Goal: Task Accomplishment & Management: Manage account settings

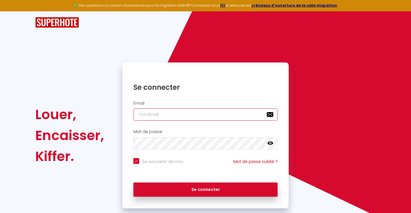
type input "[EMAIL_ADDRESS][DOMAIN_NAME]"
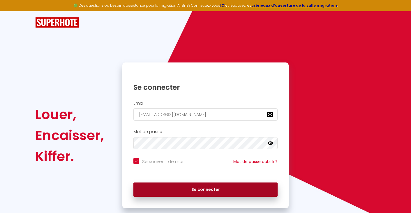
click at [201, 190] on button "Se connecter" at bounding box center [205, 190] width 144 height 15
checkbox input "true"
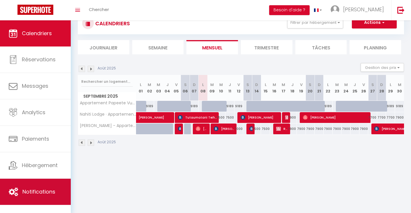
scroll to position [20, 0]
click at [54, 187] on link "Notifications" at bounding box center [35, 192] width 71 height 26
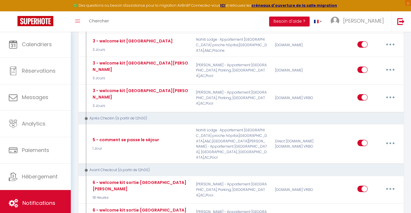
scroll to position [365, 0]
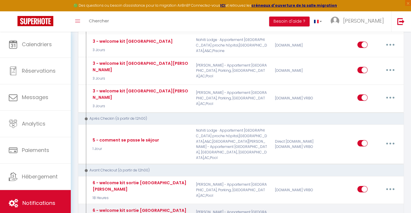
click at [391, 212] on button "button" at bounding box center [390, 216] width 16 height 9
type input "6 - welcome kit sortie [GEOGRAPHIC_DATA][PERSON_NAME]"
select select "4"
select select "18 Heures"
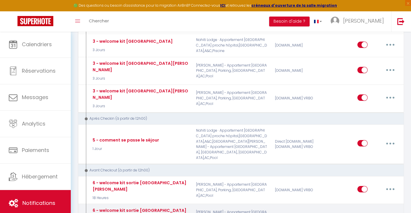
select select "if_deposit_is_paid"
checkbox input "true"
checkbox input "false"
radio input "true"
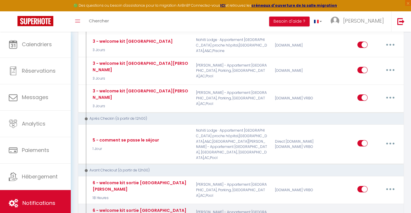
type input "Procédure pour votre départ du [PERSON_NAME]"
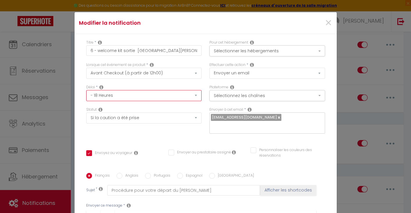
select select "6 Heures"
checkbox input "true"
checkbox input "false"
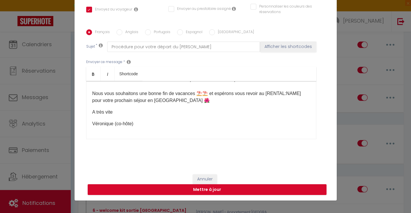
scroll to position [25, 0]
click at [249, 187] on button "Mettre à jour" at bounding box center [207, 189] width 239 height 11
checkbox input "true"
checkbox input "false"
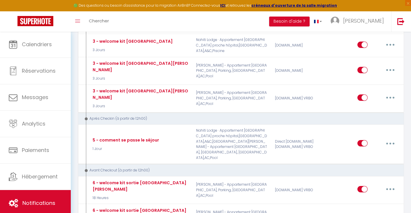
type input "6 - welcome kit sortie [GEOGRAPHIC_DATA]"
select select "4"
select select "18 Heures"
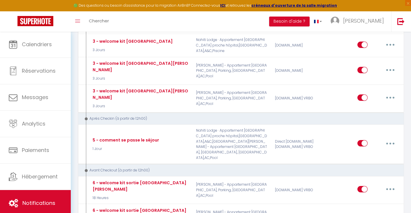
select select "if_deposit_is_paid"
checkbox input "true"
checkbox input "false"
radio input "true"
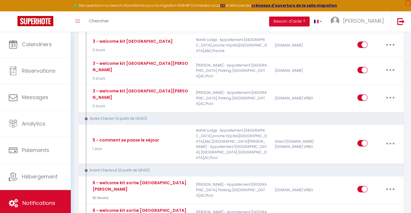
type input "Procédure pour votre départ du [GEOGRAPHIC_DATA]"
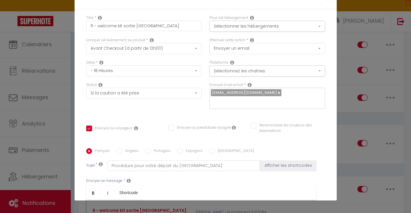
scroll to position [0, 0]
select select "6 Heures"
checkbox input "true"
checkbox input "false"
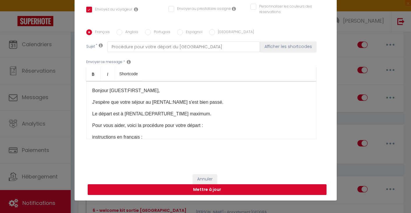
click at [246, 190] on button "Mettre à jour" at bounding box center [207, 189] width 239 height 11
checkbox input "true"
checkbox input "false"
